Goal: Transaction & Acquisition: Purchase product/service

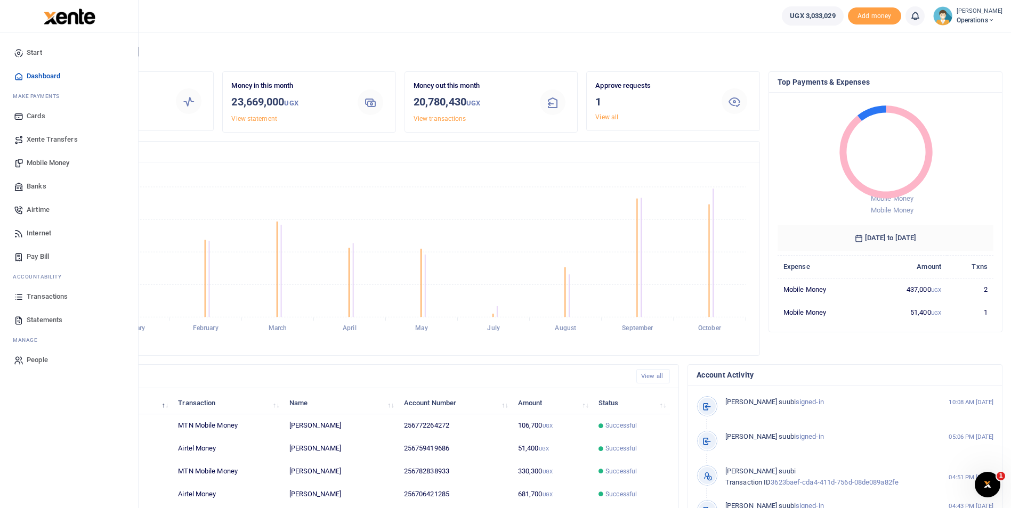
click at [37, 165] on span "Mobile Money" at bounding box center [48, 163] width 43 height 11
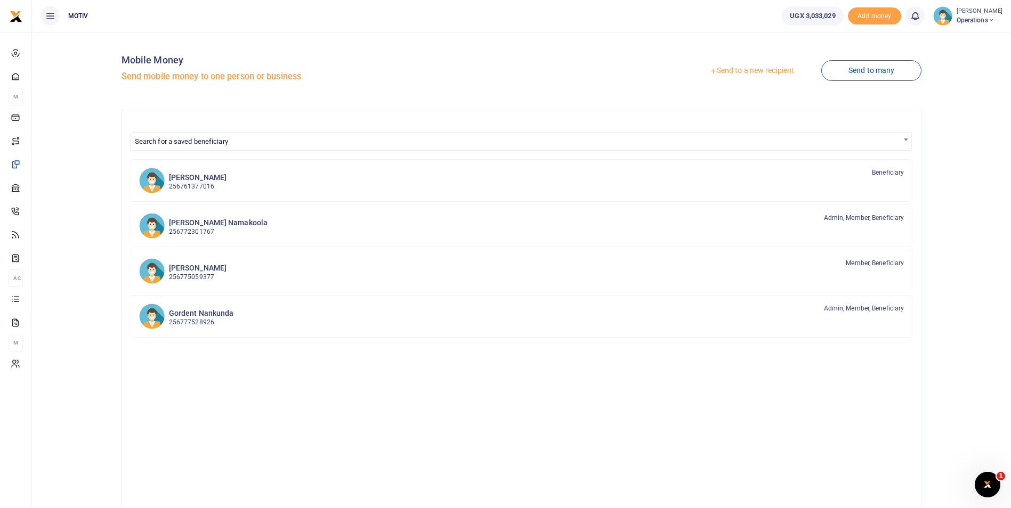
click at [750, 70] on link "Send to a new recipient" at bounding box center [751, 70] width 139 height 19
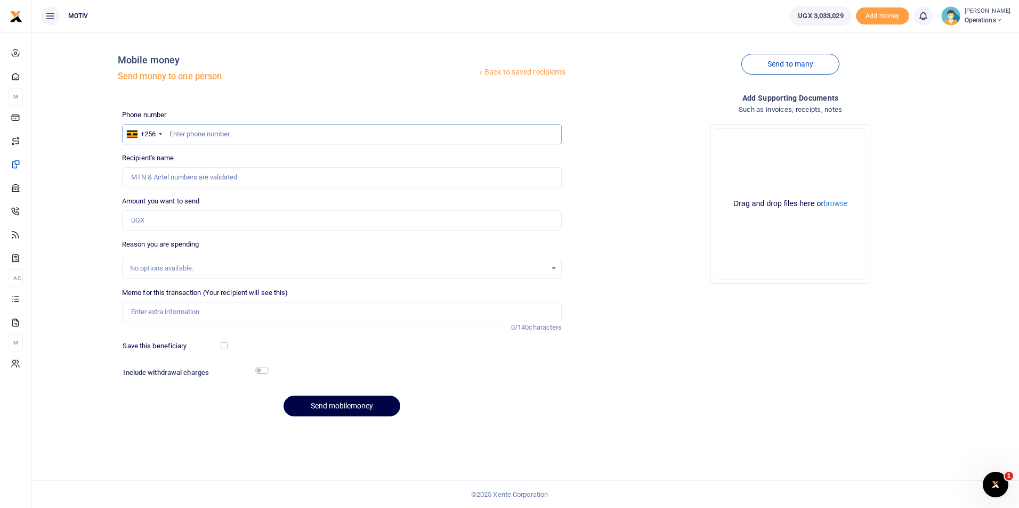
click at [199, 131] on input "text" at bounding box center [342, 134] width 440 height 20
type input "0759419686"
click at [67, 191] on div "Back to saved recipients Mobile money Send money to one person Send to many Pho…" at bounding box center [525, 232] width 978 height 385
type input "[PERSON_NAME]"
click at [139, 222] on input "Amount you want to send" at bounding box center [342, 220] width 440 height 20
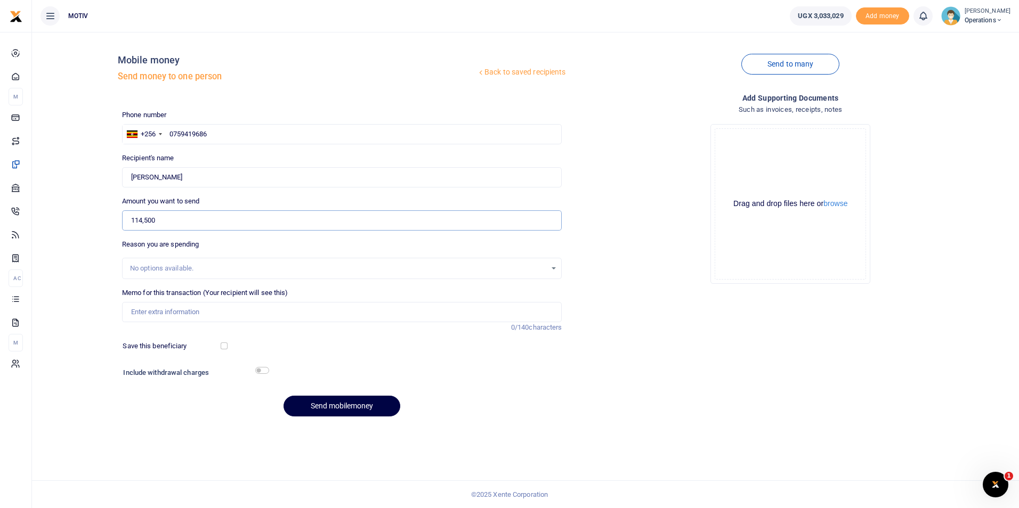
type input "114,500"
click at [90, 277] on div "Back to saved recipients Mobile money Send money to one person Send to many Pho…" at bounding box center [525, 232] width 978 height 385
click at [144, 311] on input "Memo for this transaction (Your recipient will see this)" at bounding box center [342, 312] width 440 height 20
paste input "KITY25PV0117"
click at [191, 311] on input "KITY25PV0117" at bounding box center [342, 312] width 440 height 20
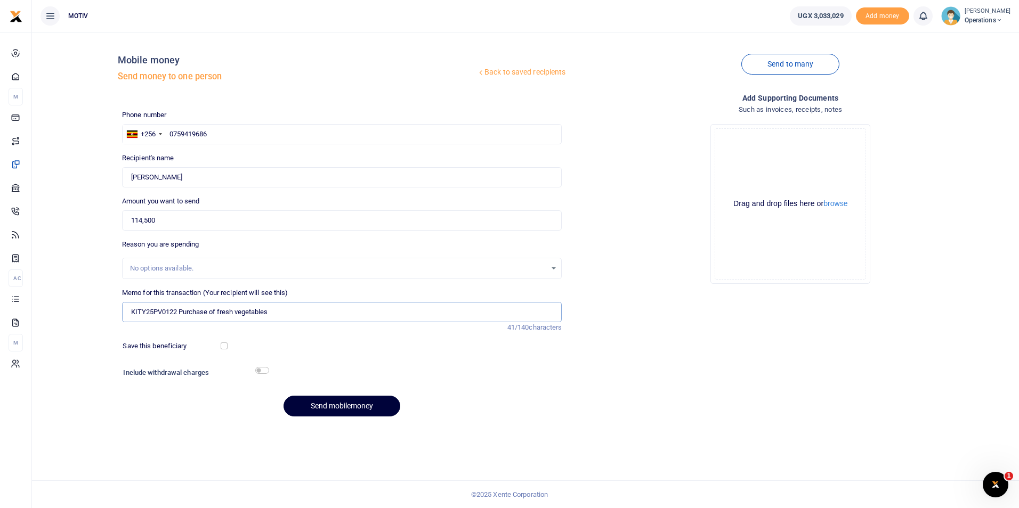
type input "KITY25PV0122 Purchase of fresh vegetables"
click at [321, 400] on button "Send mobilemoney" at bounding box center [341, 406] width 117 height 21
